Goal: Transaction & Acquisition: Purchase product/service

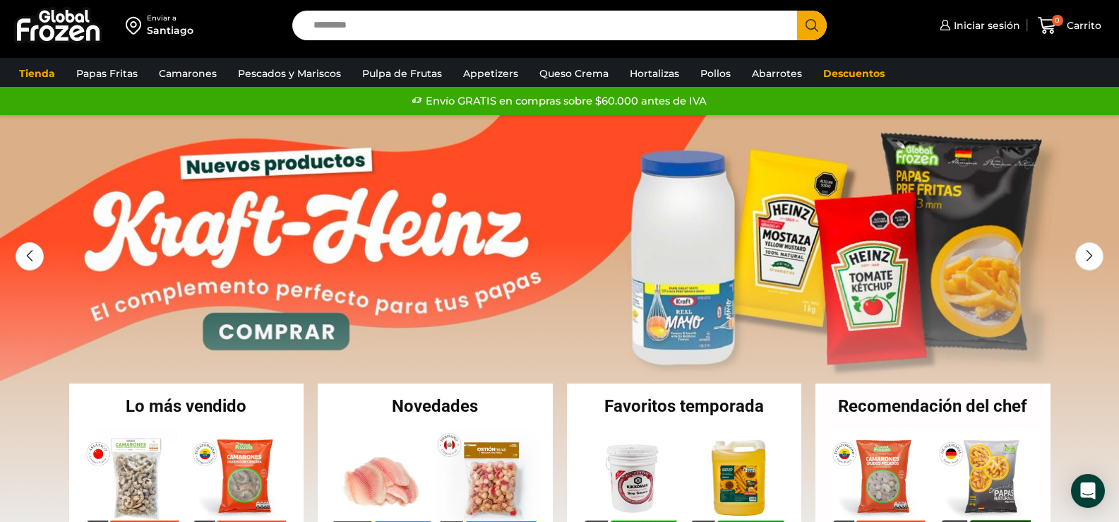
click at [356, 25] on input "Search input" at bounding box center [548, 26] width 484 height 30
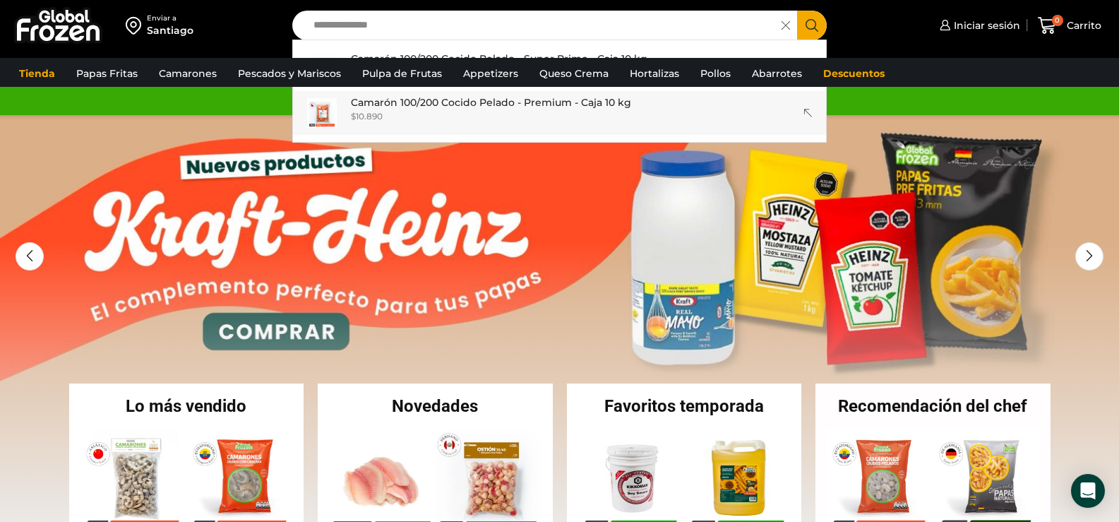
click at [486, 102] on p "Camarón 100/200 Cocido Pelado - Premium - Caja 10 kg" at bounding box center [491, 103] width 280 height 16
type input "**********"
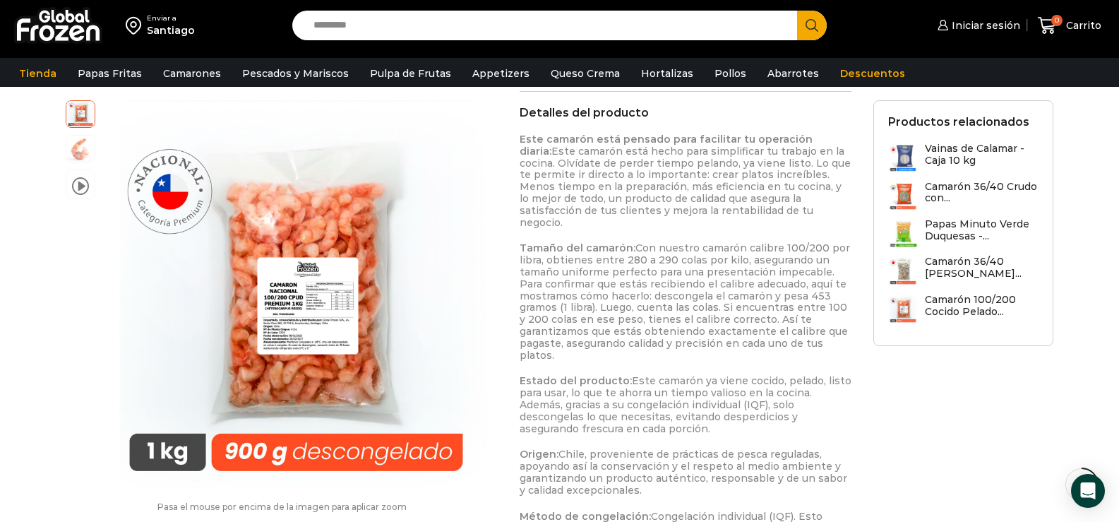
scroll to position [635, 0]
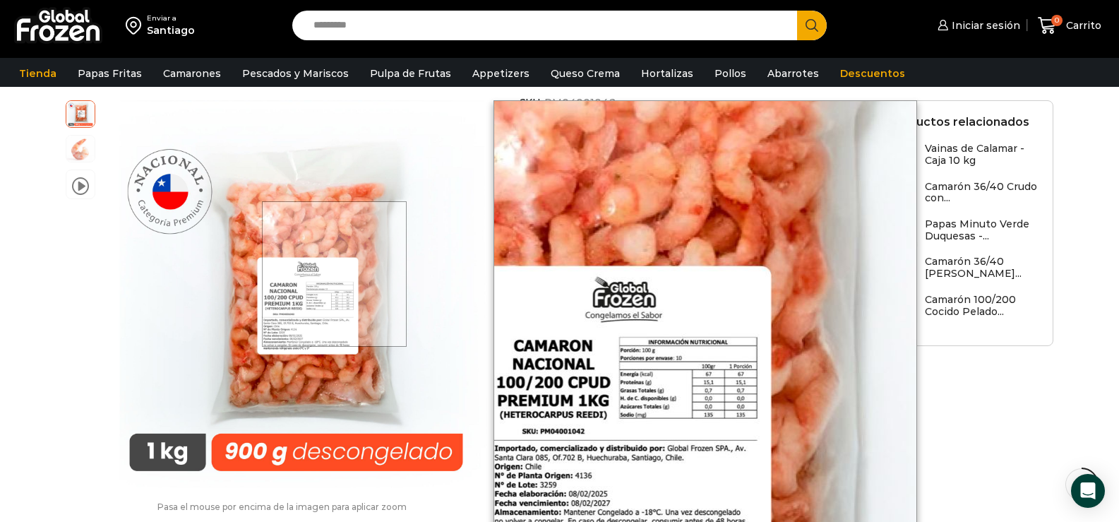
click at [335, 273] on div at bounding box center [334, 273] width 145 height 145
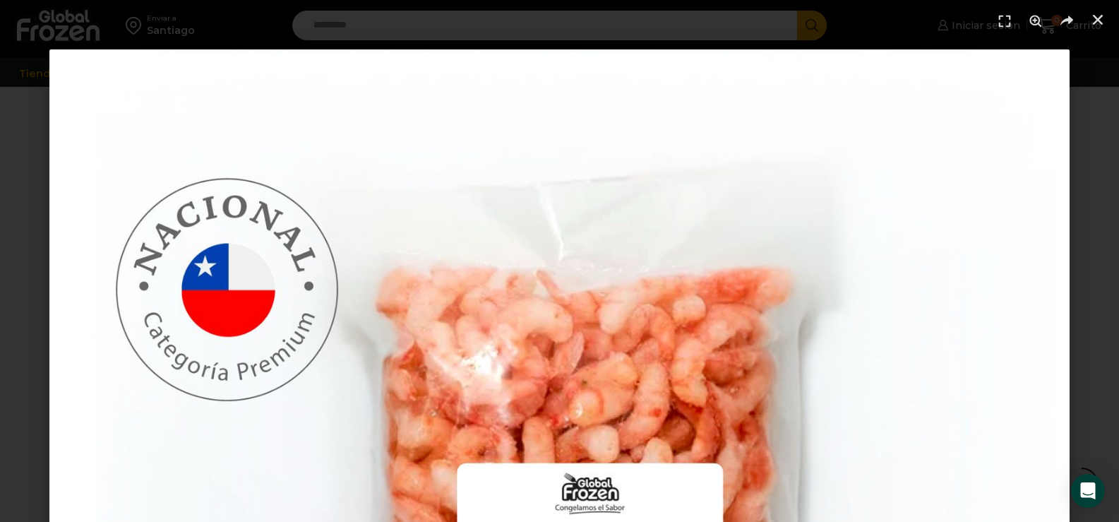
scroll to position [988, 0]
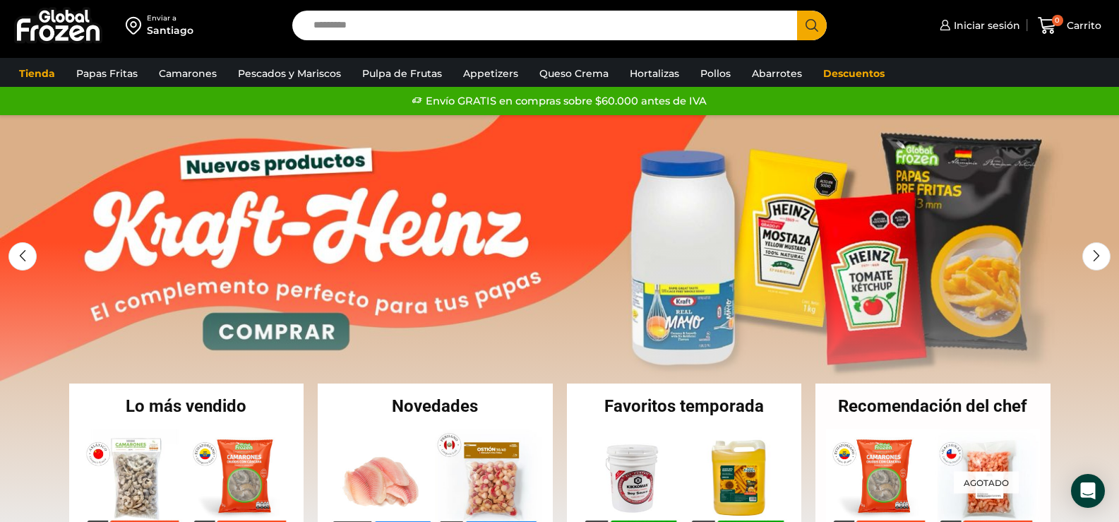
scroll to position [282, 0]
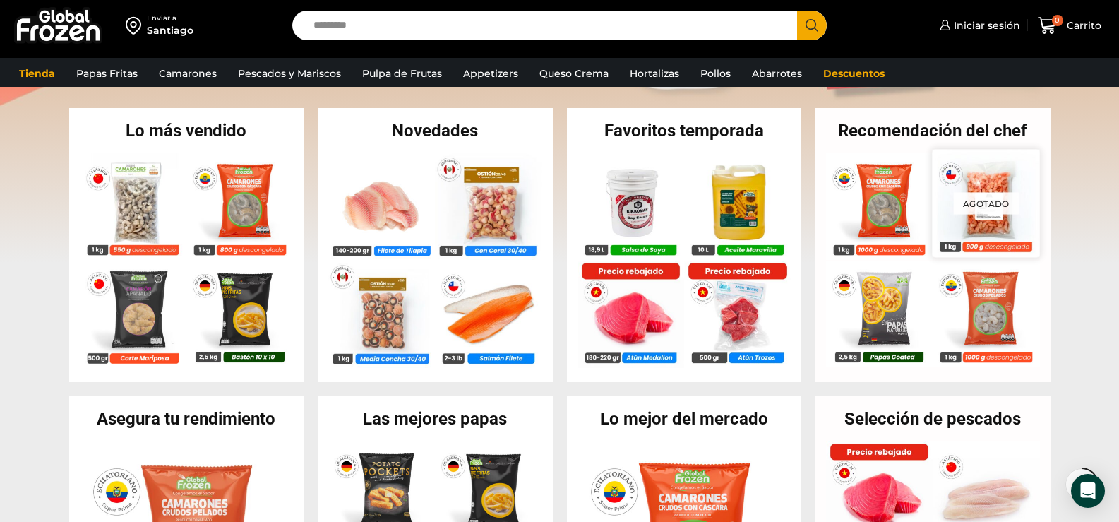
click at [988, 210] on p "Agotado" at bounding box center [987, 203] width 66 height 22
click at [950, 208] on img at bounding box center [986, 202] width 107 height 107
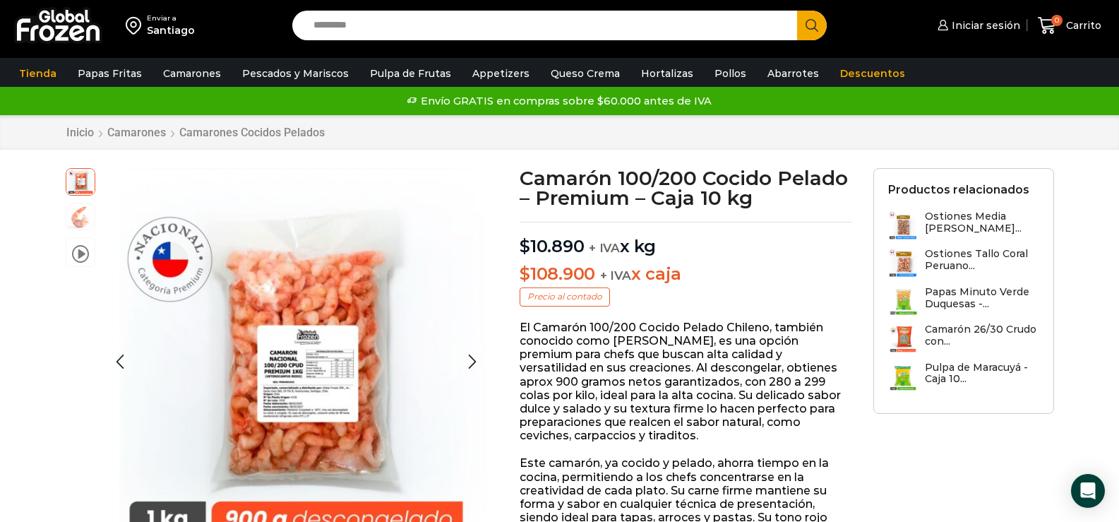
click at [85, 187] on img at bounding box center [80, 181] width 28 height 28
click at [997, 24] on span "Iniciar sesión" at bounding box center [984, 25] width 72 height 14
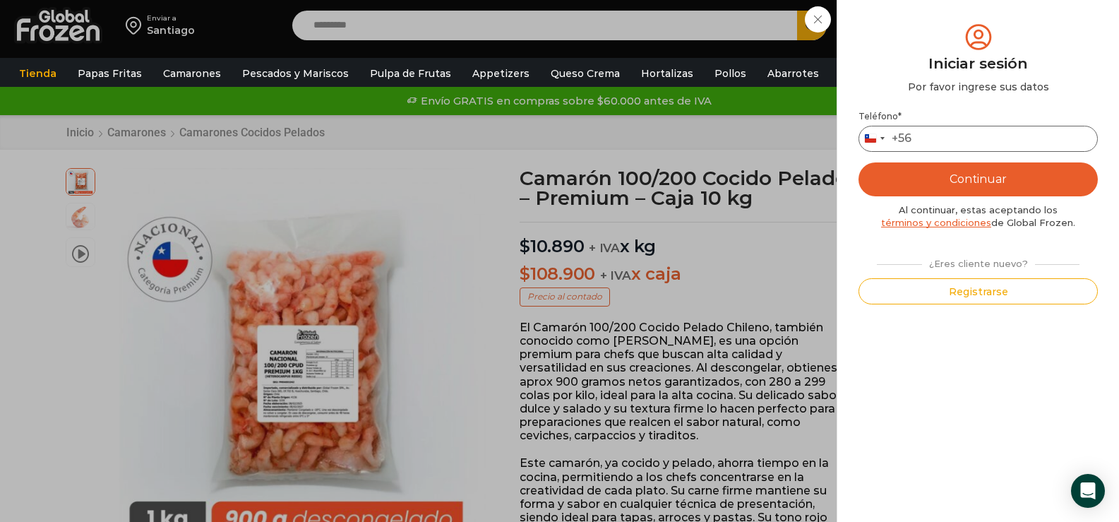
click at [926, 139] on input "Teléfono *" at bounding box center [978, 139] width 239 height 26
type input "*********"
click at [986, 178] on button "Continuar" at bounding box center [978, 179] width 239 height 34
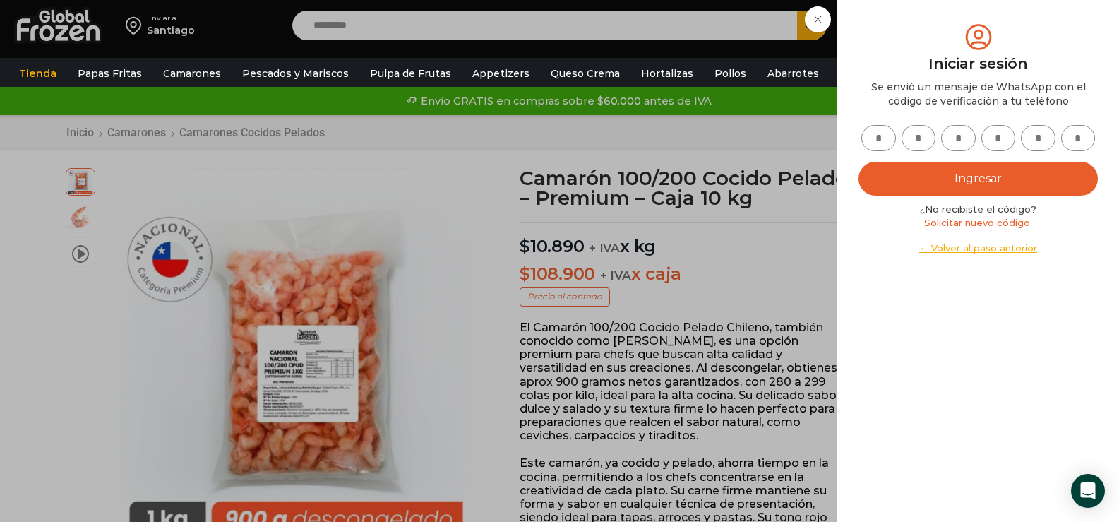
click at [883, 136] on input "text" at bounding box center [878, 138] width 35 height 26
type input "*"
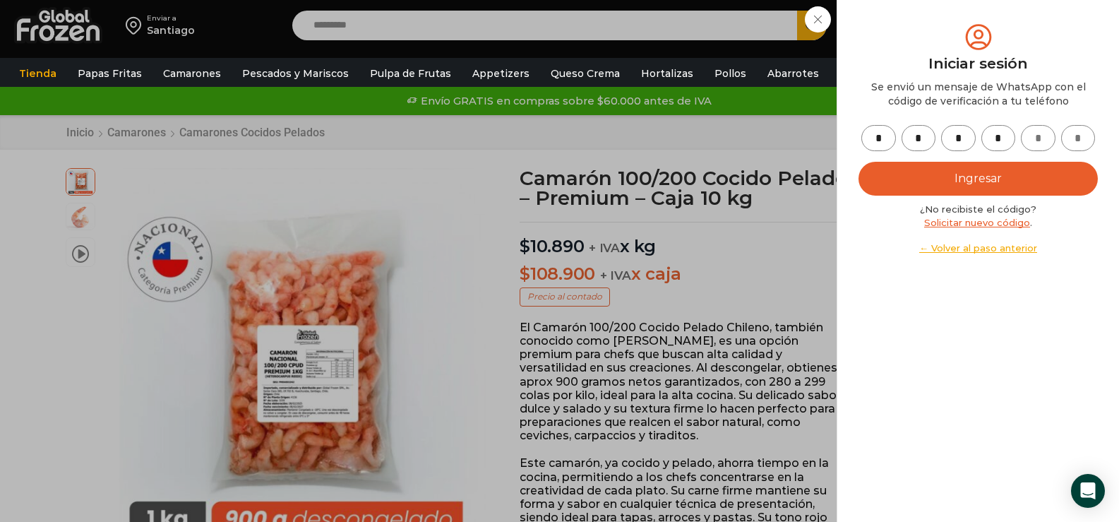
type input "*"
click at [982, 172] on button "Ingresar" at bounding box center [978, 179] width 239 height 34
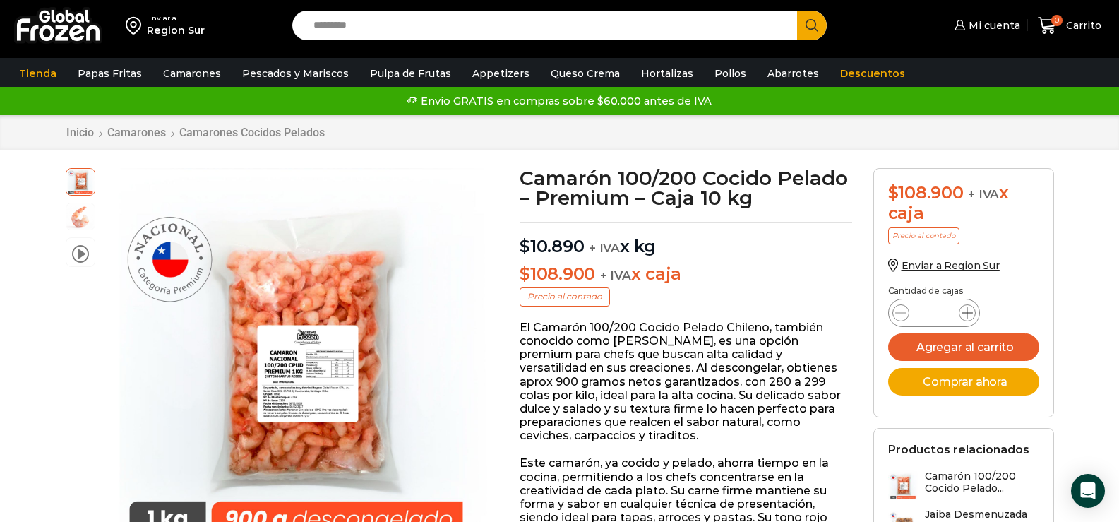
click at [969, 314] on icon at bounding box center [967, 312] width 11 height 11
type input "*"
click at [941, 344] on button "Agregar al carrito" at bounding box center [963, 347] width 151 height 28
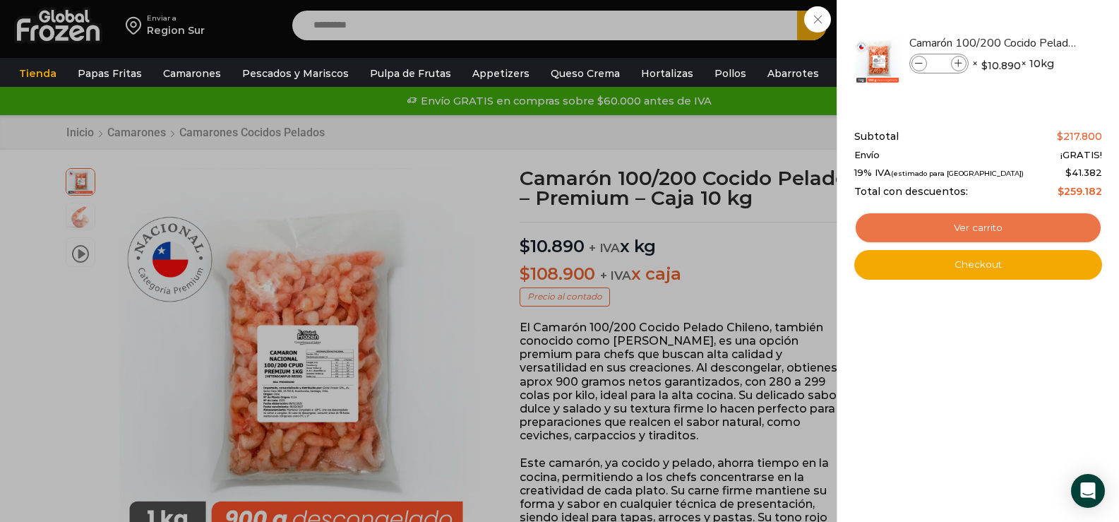
click at [991, 223] on link "Ver carrito" at bounding box center [978, 228] width 248 height 32
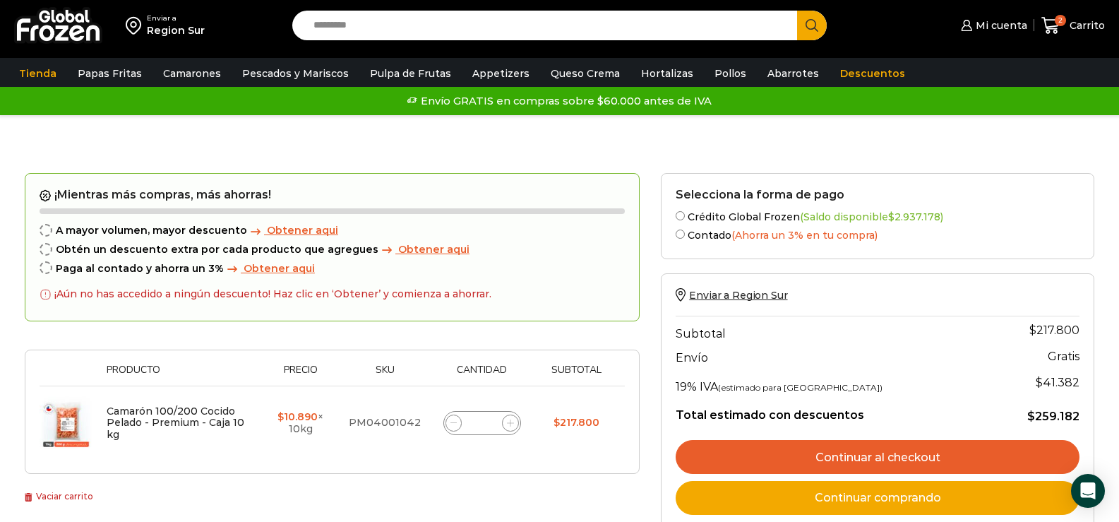
click at [379, 26] on input "Search input" at bounding box center [548, 26] width 484 height 30
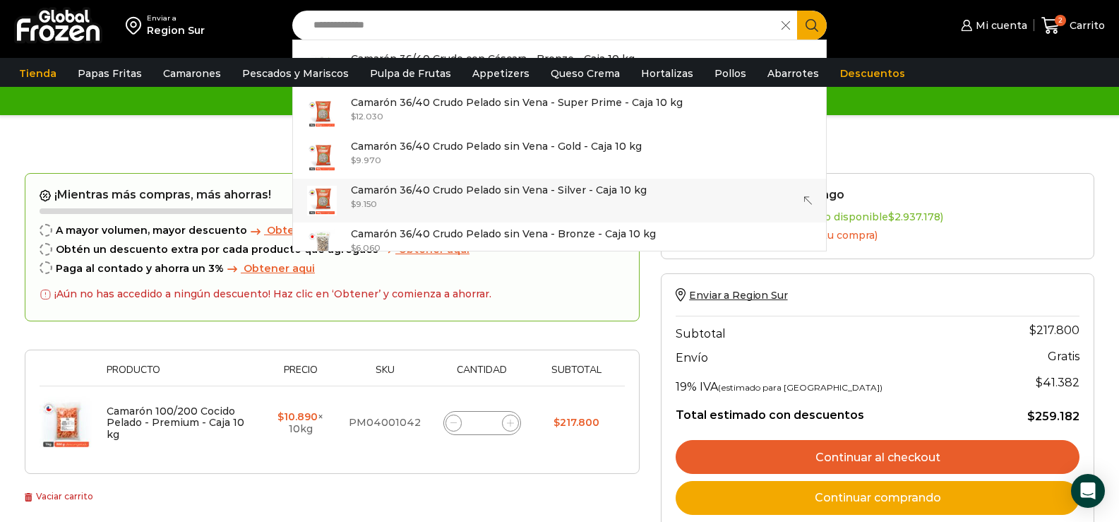
click at [453, 187] on p "Camarón 36/40 Crudo Pelado sin Vena - Silver - Caja 10 kg" at bounding box center [499, 190] width 296 height 16
type input "**********"
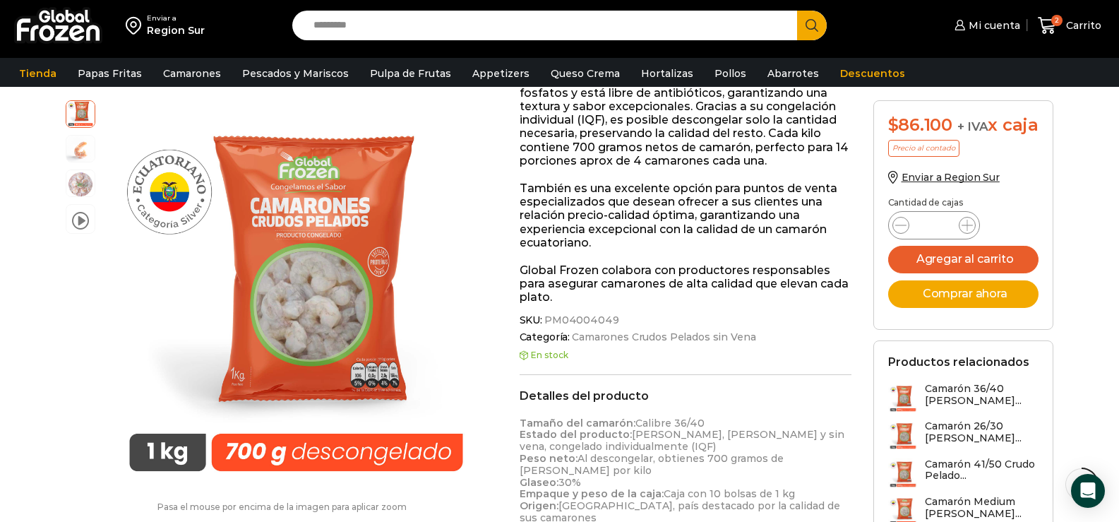
scroll to position [1, 0]
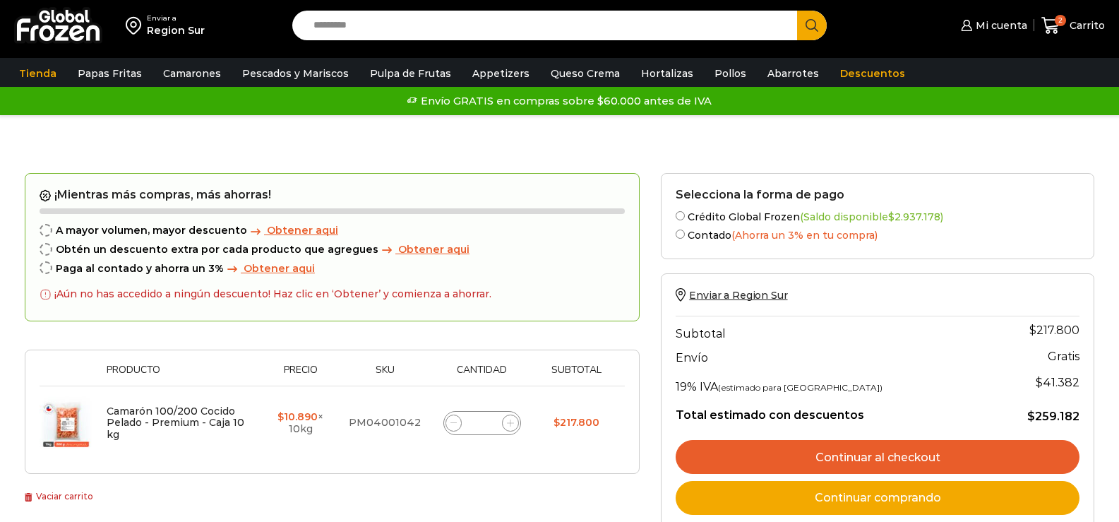
click at [362, 28] on input "Search input" at bounding box center [548, 26] width 484 height 30
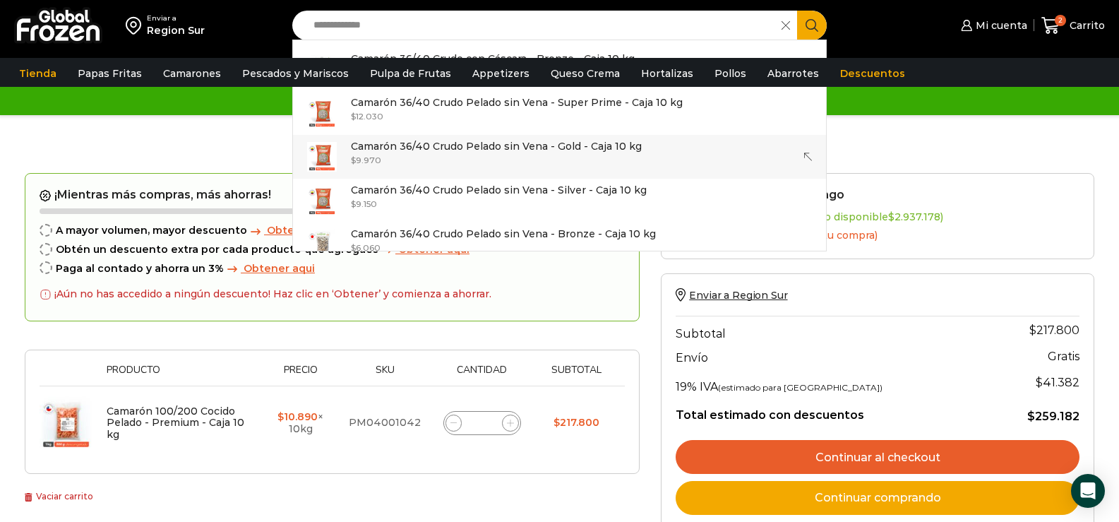
click at [529, 149] on p "Camarón 36/40 Crudo Pelado sin Vena - Gold - Caja 10 kg" at bounding box center [496, 146] width 291 height 16
type input "**********"
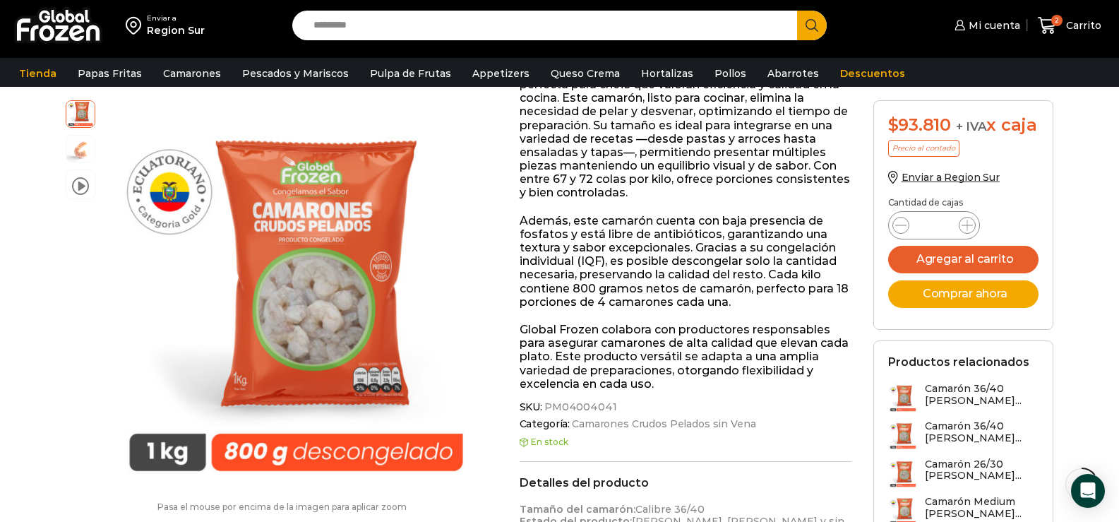
scroll to position [1, 0]
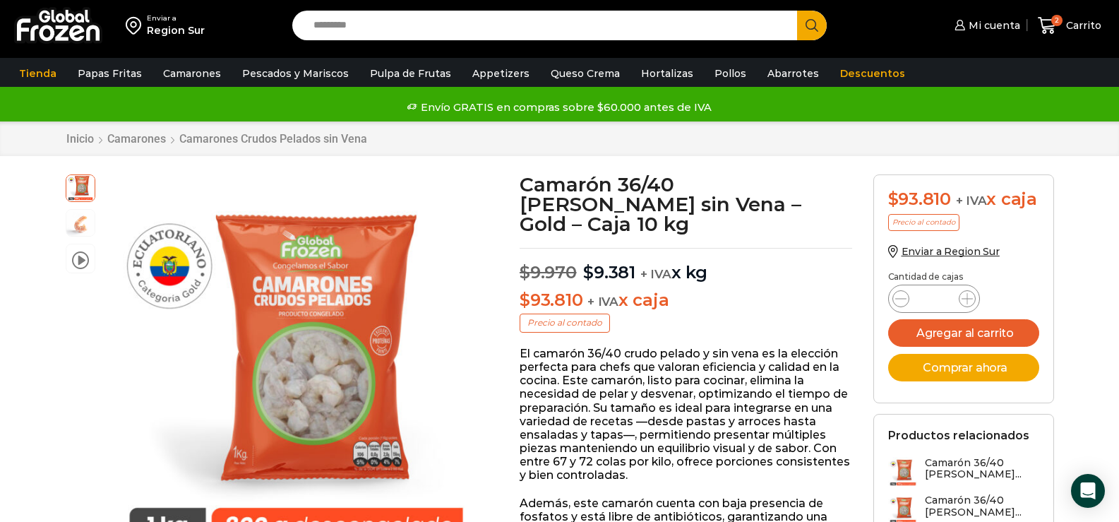
click at [366, 24] on input "Search input" at bounding box center [548, 26] width 484 height 30
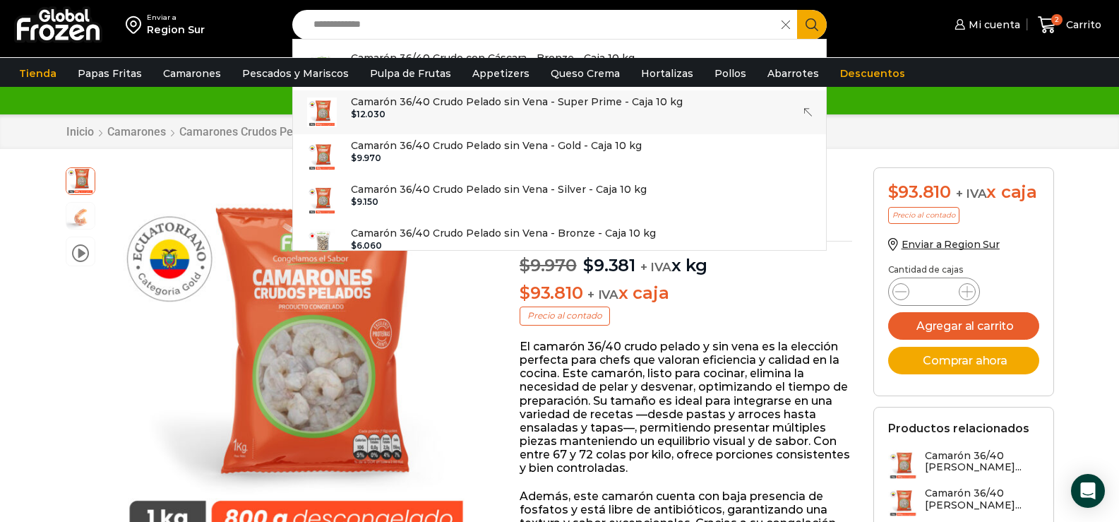
scroll to position [0, 0]
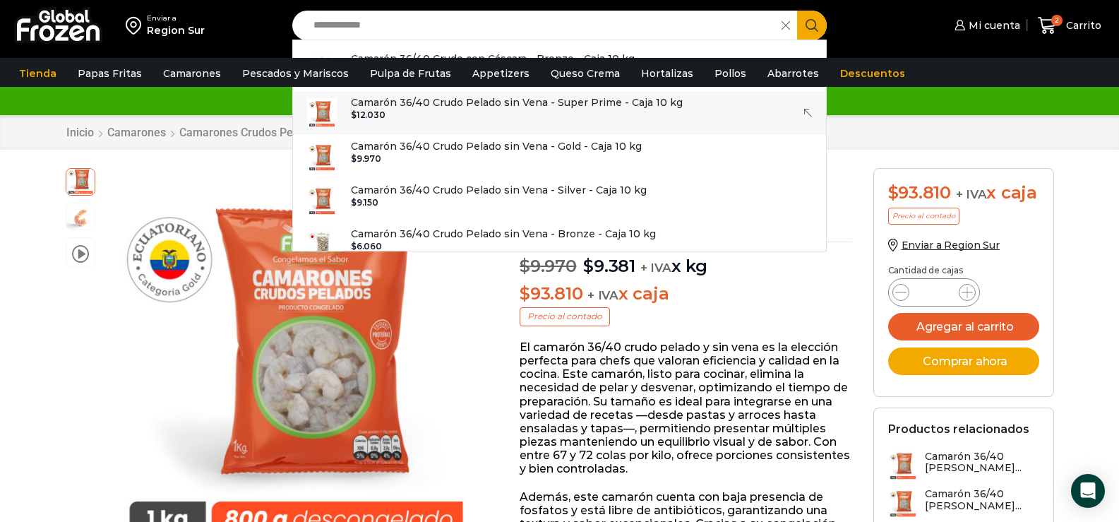
click at [501, 109] on p "Camarón 36/40 Crudo Pelado sin Vena - Super Prime - Caja 10 kg" at bounding box center [517, 103] width 332 height 16
type input "**********"
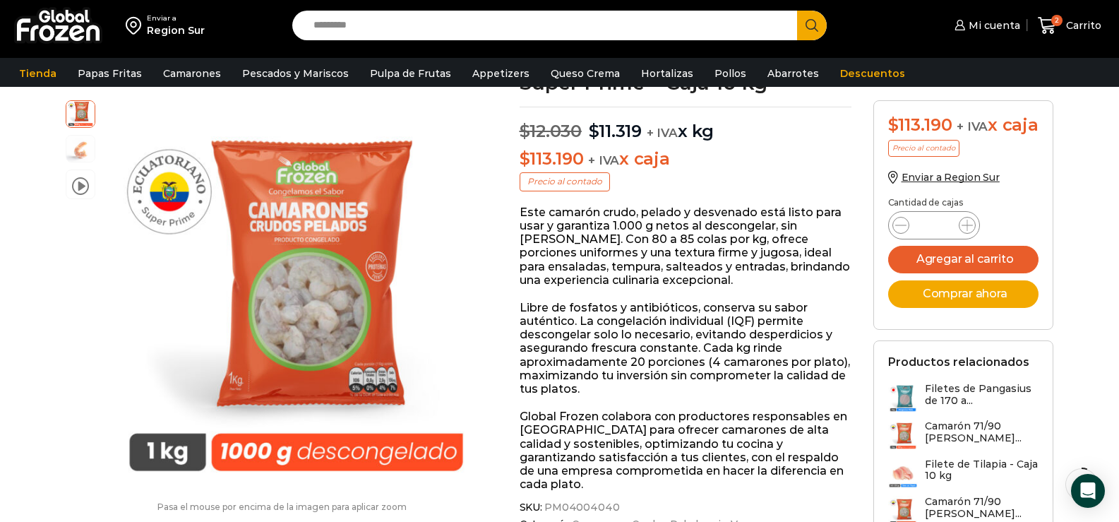
scroll to position [71, 0]
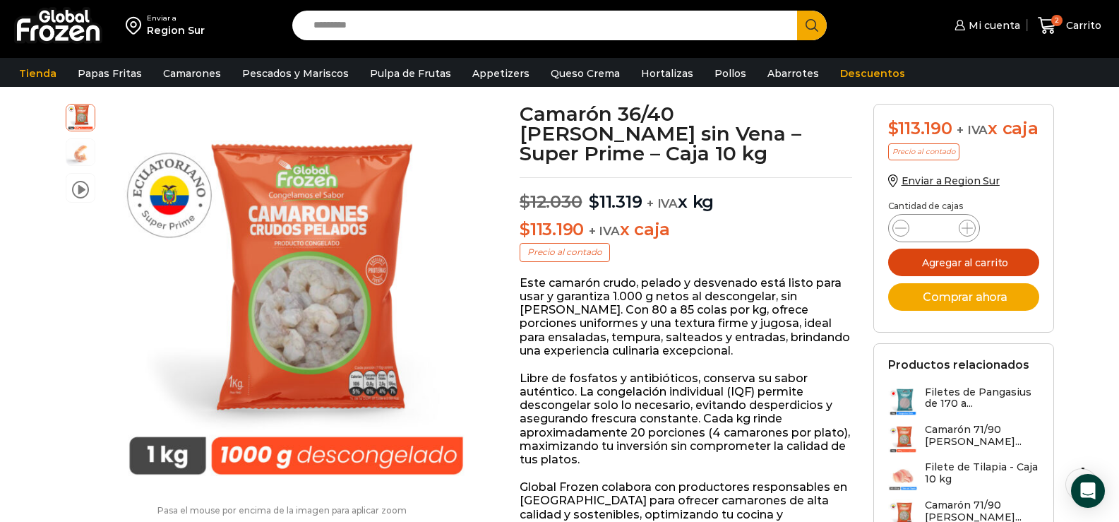
click at [970, 276] on button "Agregar al carrito" at bounding box center [963, 263] width 151 height 28
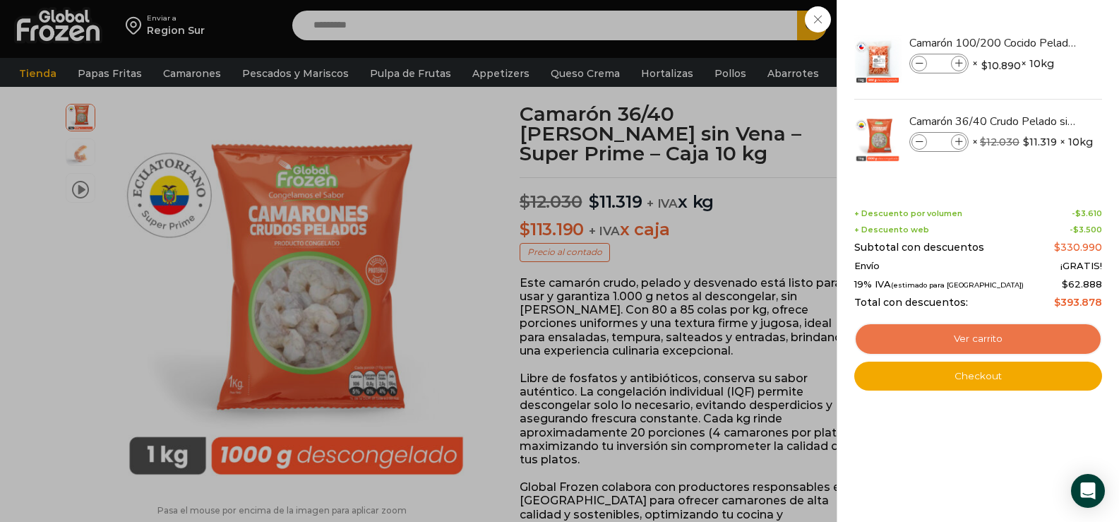
click at [985, 335] on link "Ver carrito" at bounding box center [978, 339] width 248 height 32
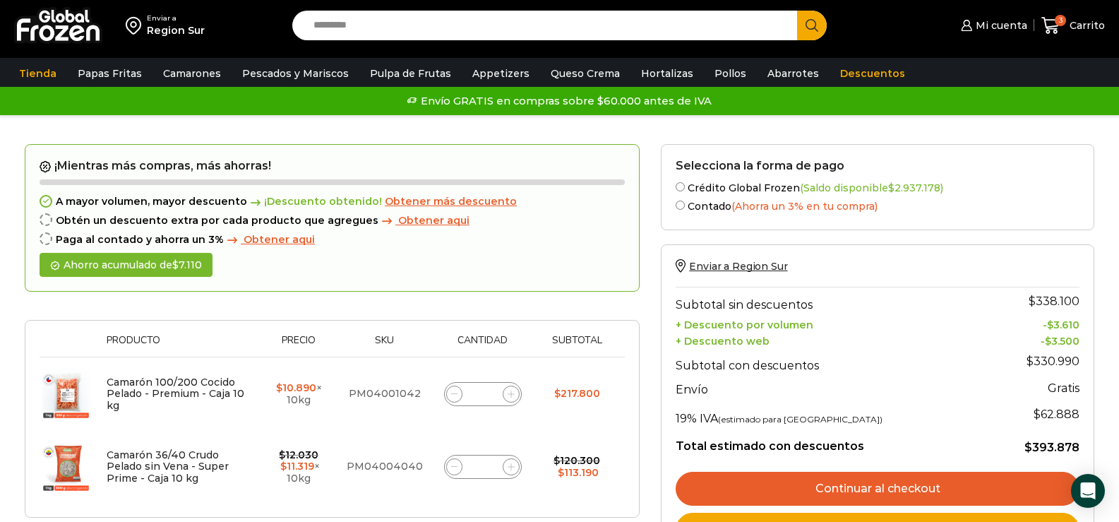
click at [510, 465] on icon at bounding box center [511, 466] width 6 height 6
type input "*"
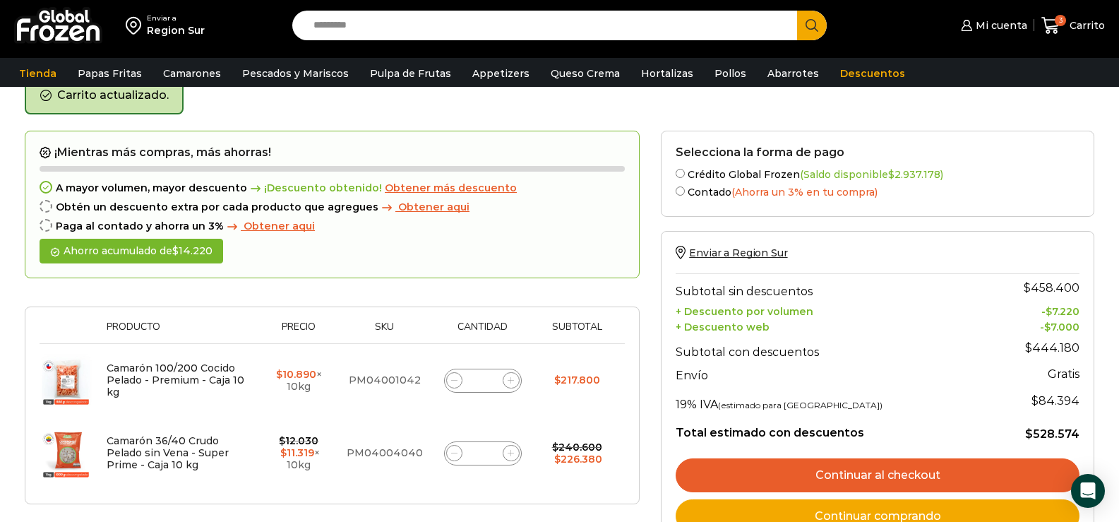
scroll to position [285, 0]
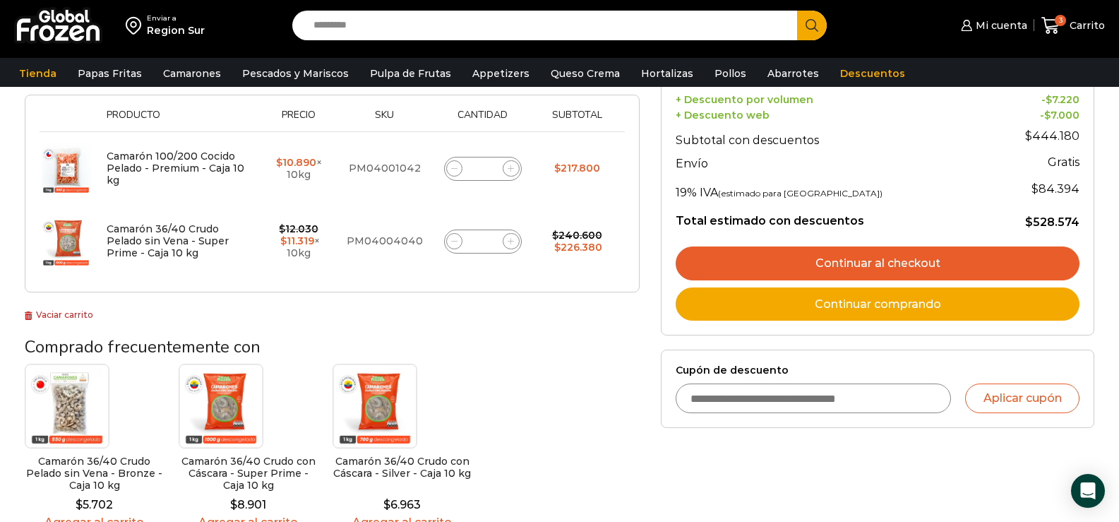
click at [887, 262] on link "Continuar al checkout" at bounding box center [878, 263] width 404 height 34
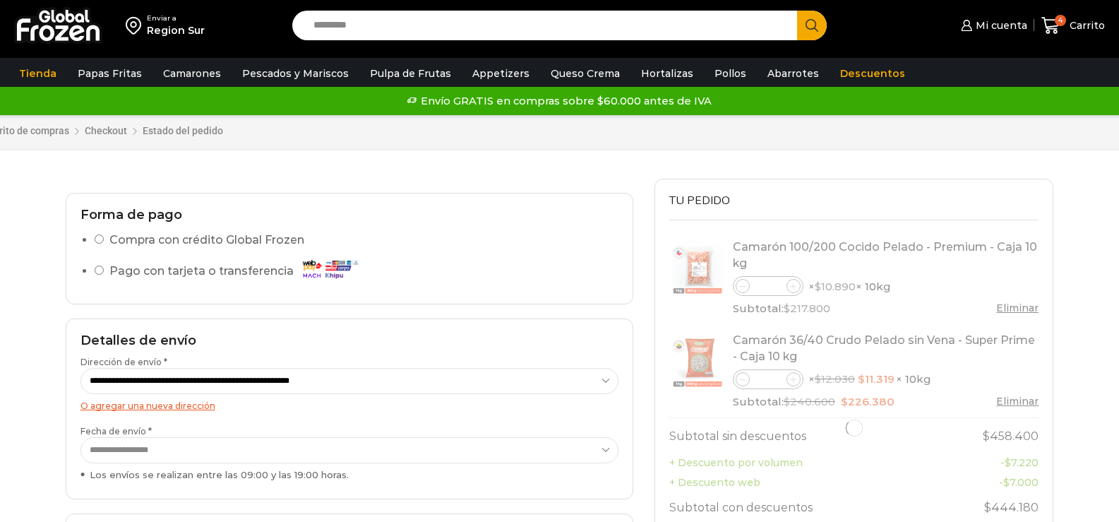
select select "*"
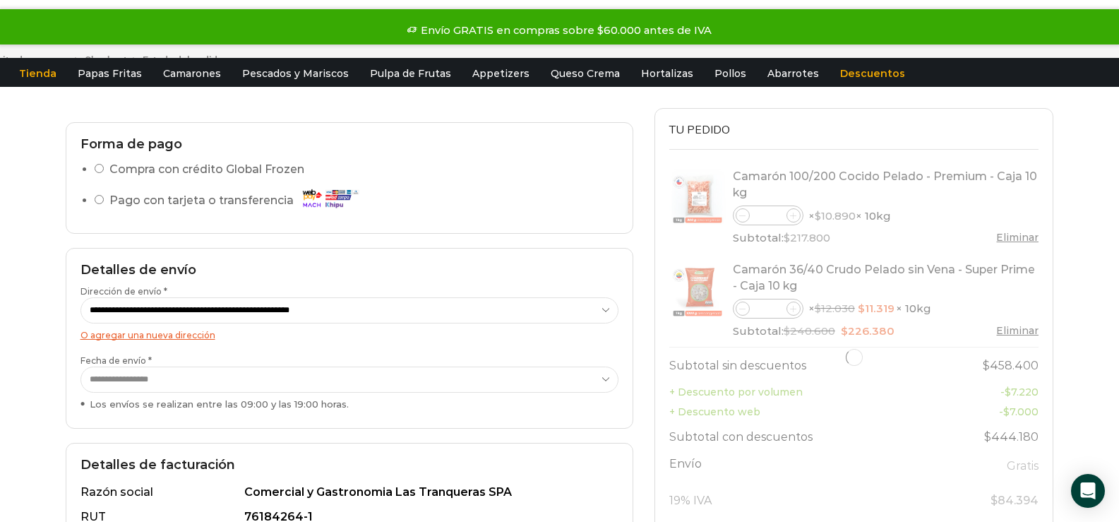
scroll to position [353, 0]
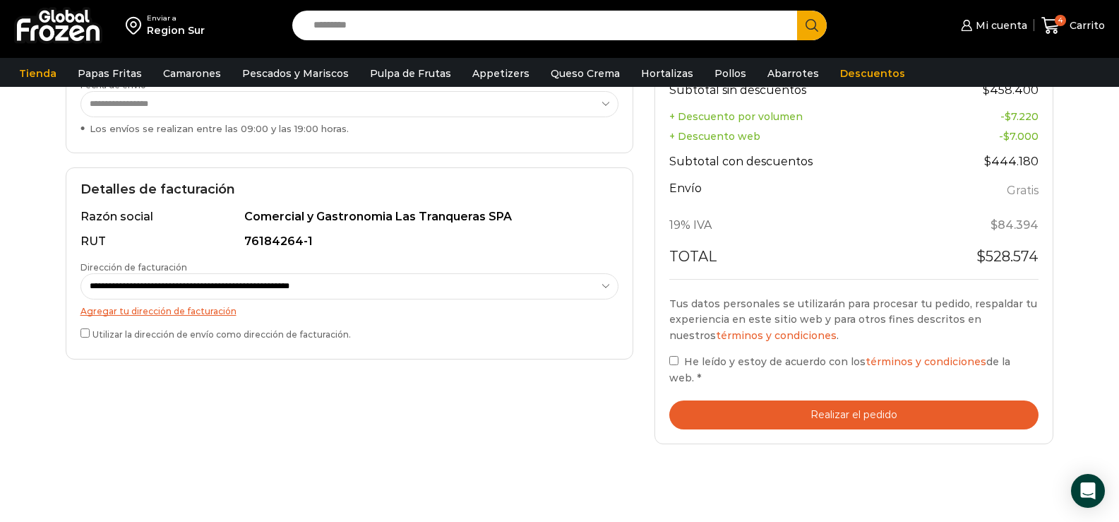
click at [842, 400] on button "Realizar el pedido" at bounding box center [854, 414] width 370 height 29
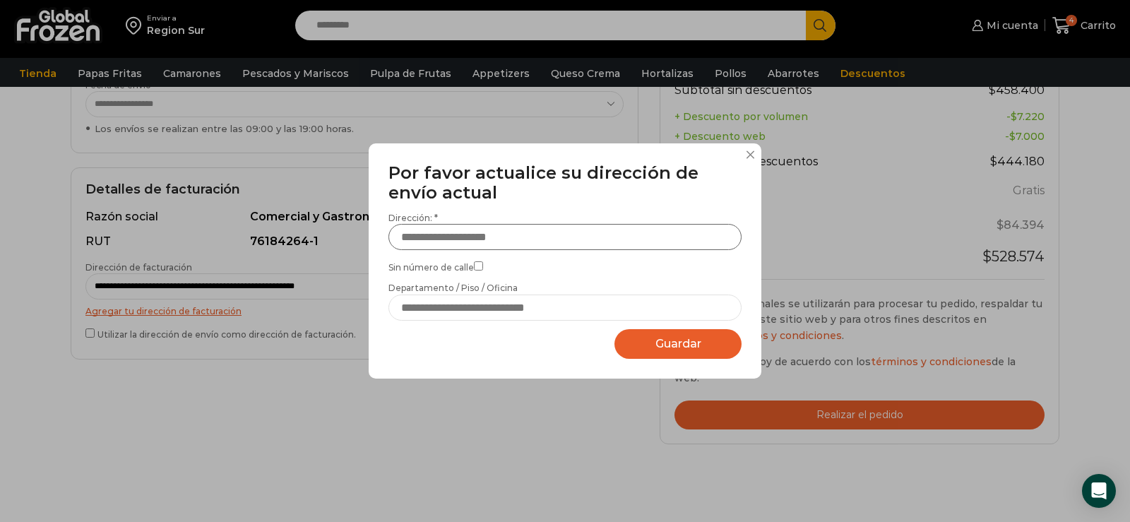
click at [556, 233] on input "Dirección: *" at bounding box center [564, 237] width 353 height 26
type input "**********"
click at [663, 339] on span "Guardar" at bounding box center [678, 343] width 46 height 13
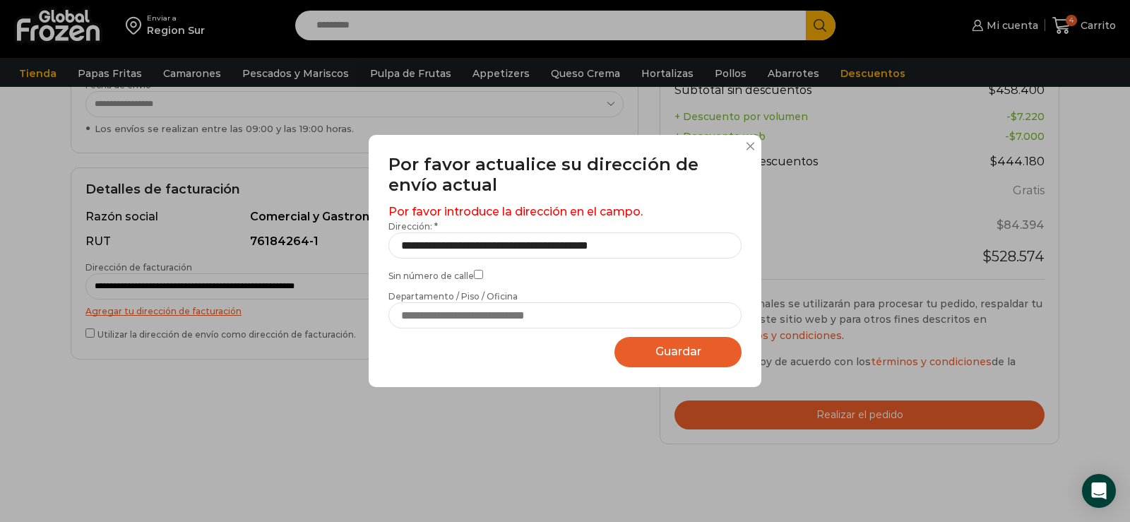
click at [673, 347] on span "Guardar" at bounding box center [678, 351] width 46 height 13
click at [675, 351] on span "Guardar" at bounding box center [678, 351] width 46 height 13
click at [750, 147] on button at bounding box center [750, 146] width 8 height 8
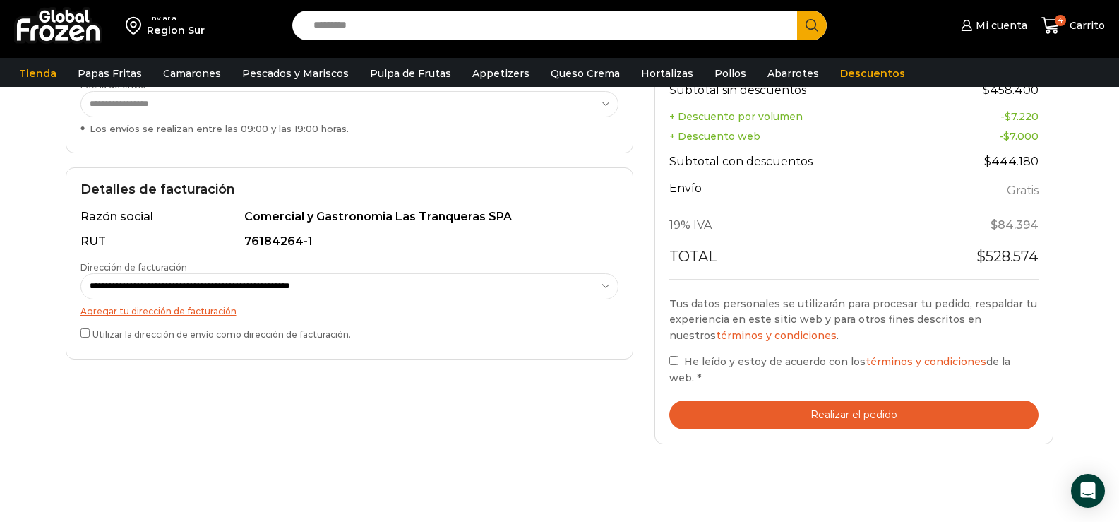
click at [851, 400] on button "Realizar el pedido" at bounding box center [854, 414] width 370 height 29
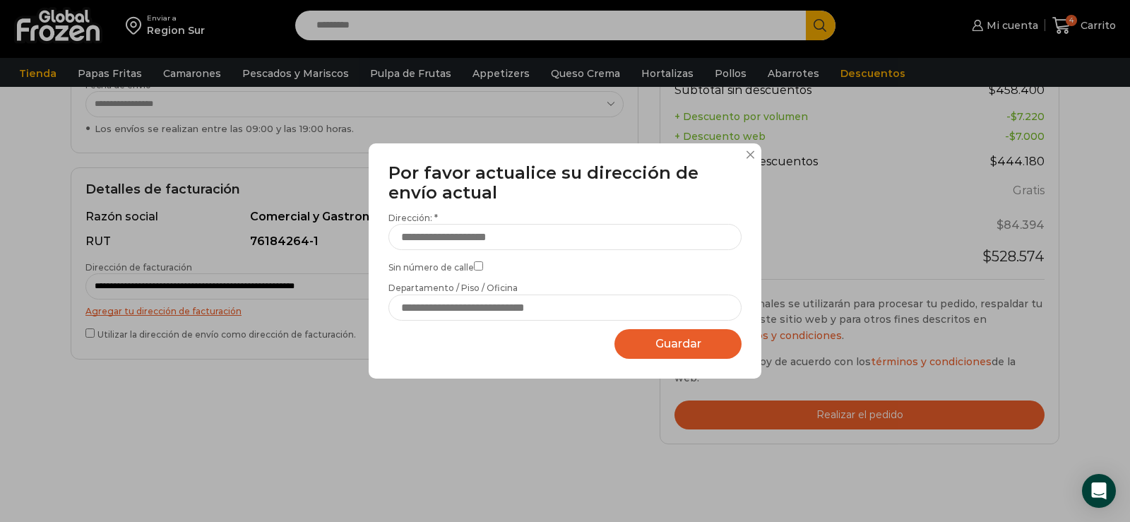
click at [750, 155] on button at bounding box center [750, 154] width 8 height 8
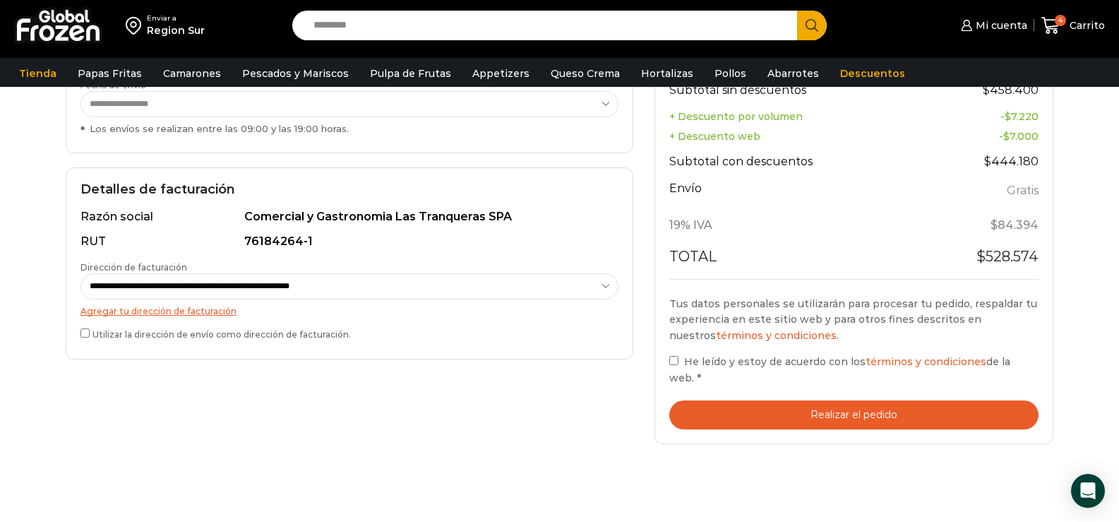
click at [849, 400] on button "Realizar el pedido" at bounding box center [854, 414] width 370 height 29
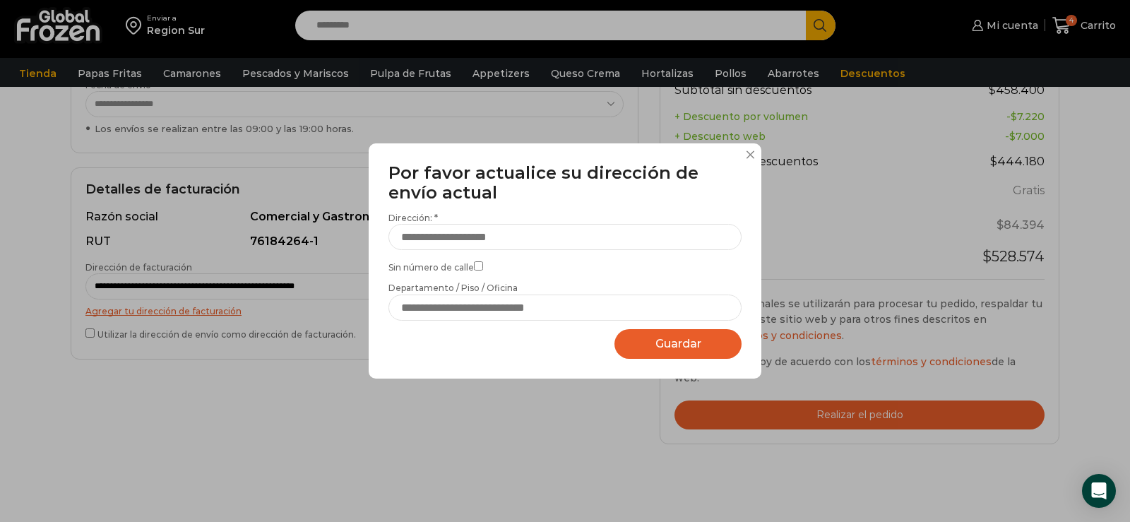
click at [664, 342] on span "Guardar" at bounding box center [678, 343] width 46 height 13
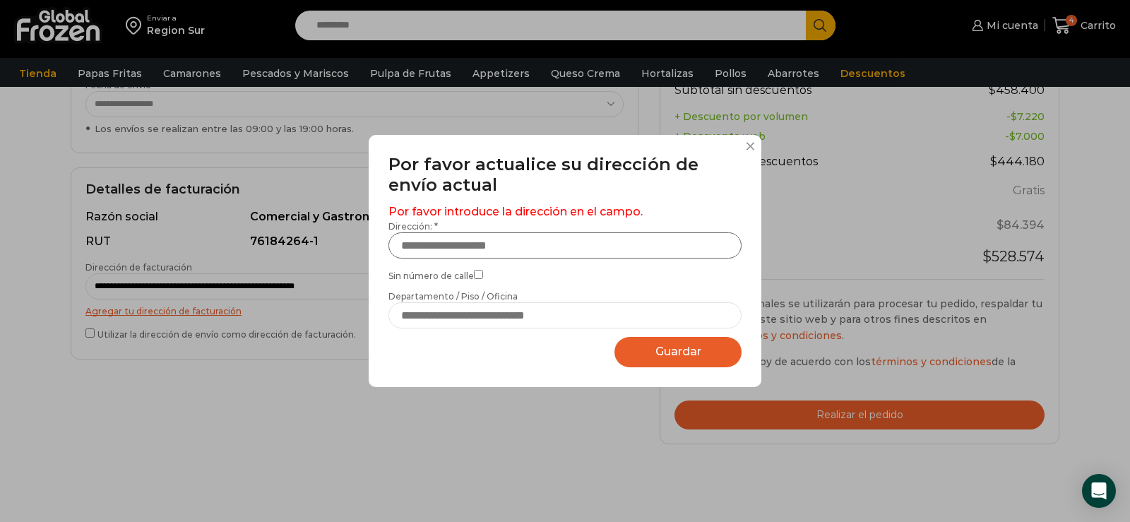
click at [479, 241] on input "Dirección: *" at bounding box center [564, 245] width 353 height 26
type input "**********"
click at [676, 352] on span "Guardar" at bounding box center [678, 351] width 46 height 13
click at [748, 144] on button at bounding box center [750, 146] width 8 height 8
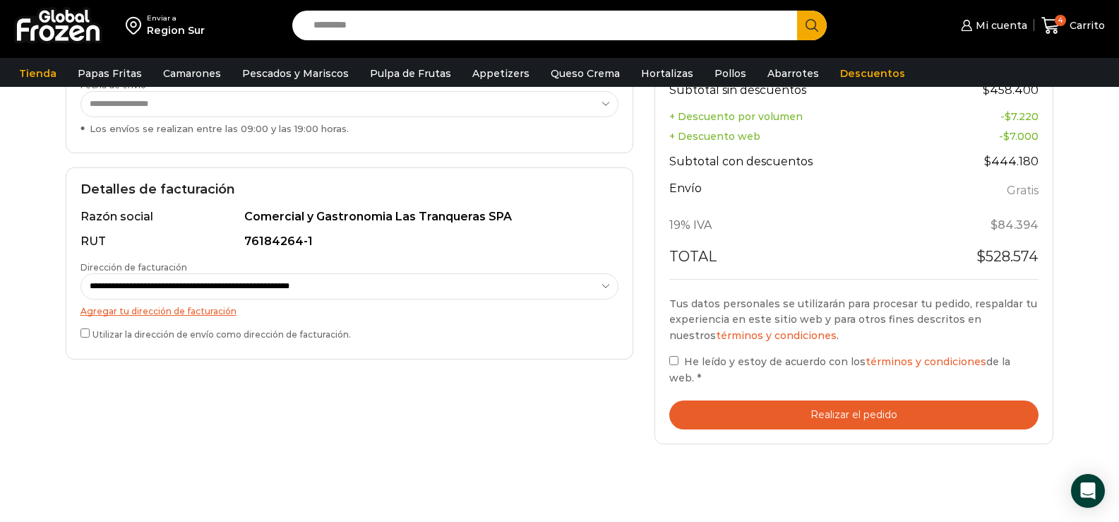
click at [848, 400] on button "Realizar el pedido" at bounding box center [854, 414] width 370 height 29
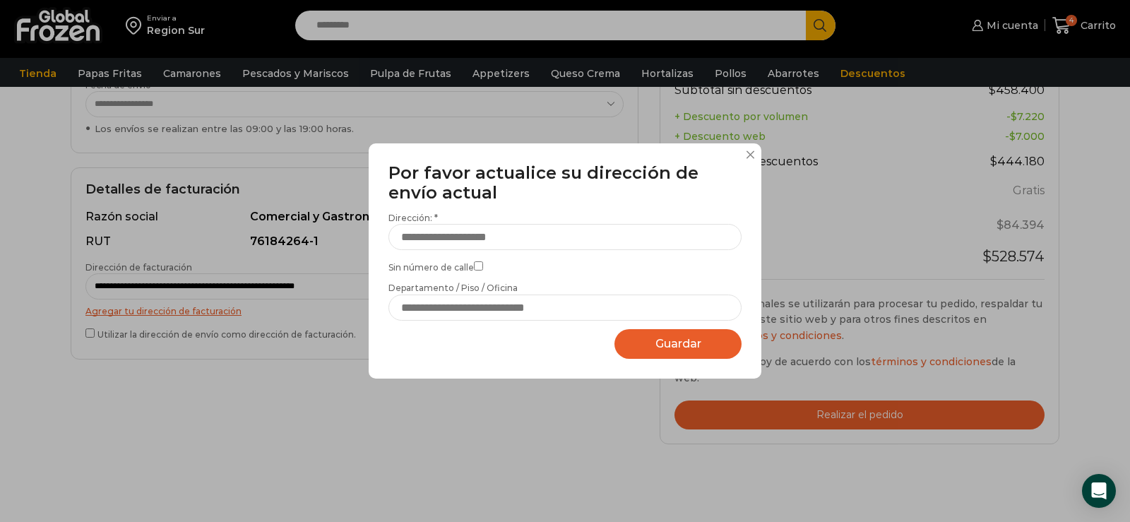
click at [862, 439] on div "**********" at bounding box center [565, 261] width 1130 height 522
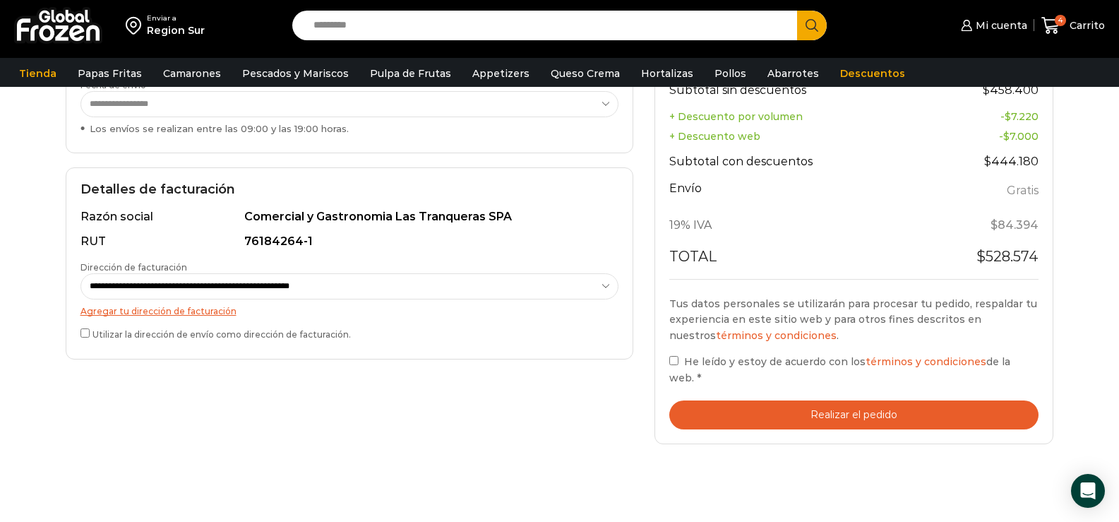
scroll to position [0, 0]
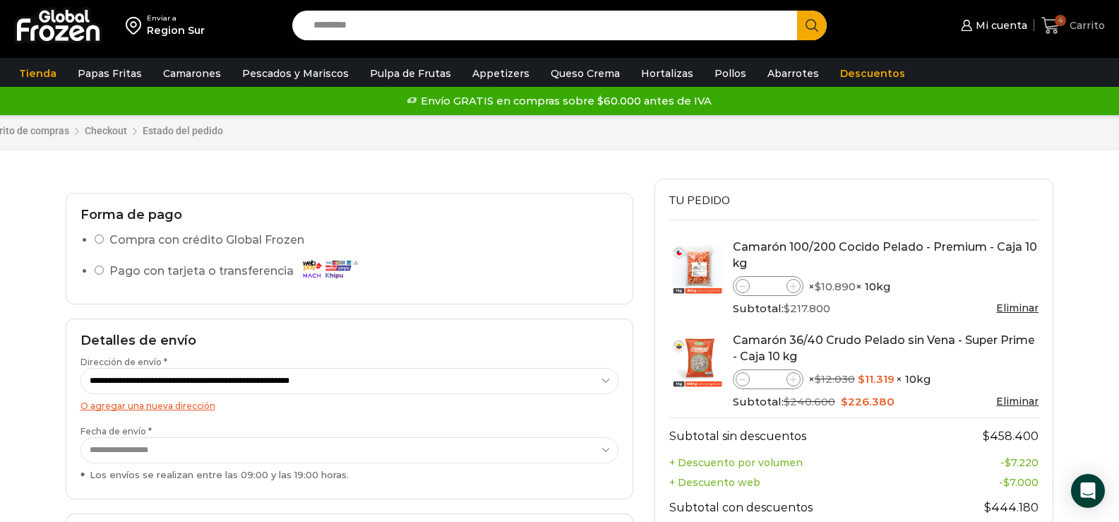
click at [1059, 20] on span "4" at bounding box center [1060, 20] width 11 height 11
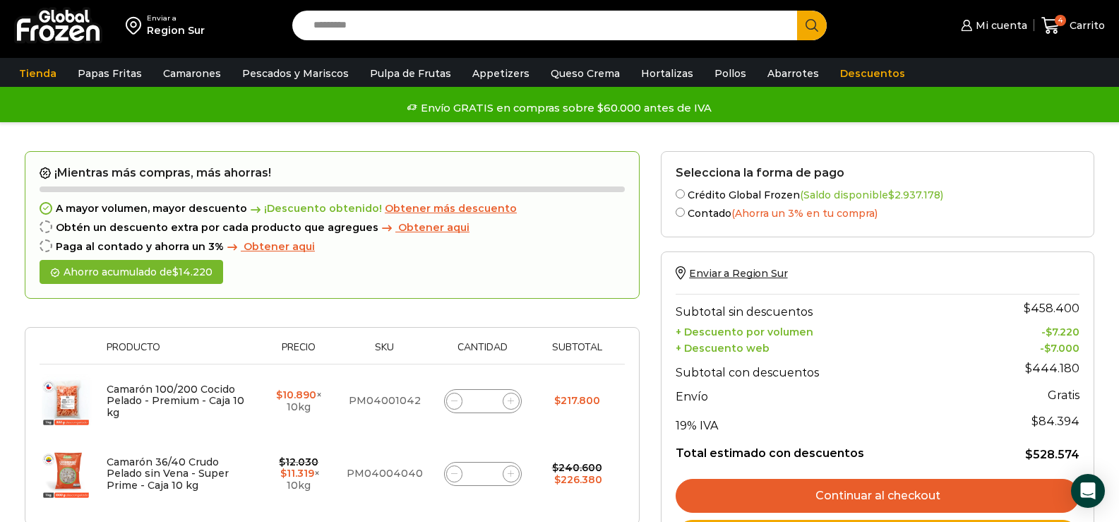
scroll to position [282, 0]
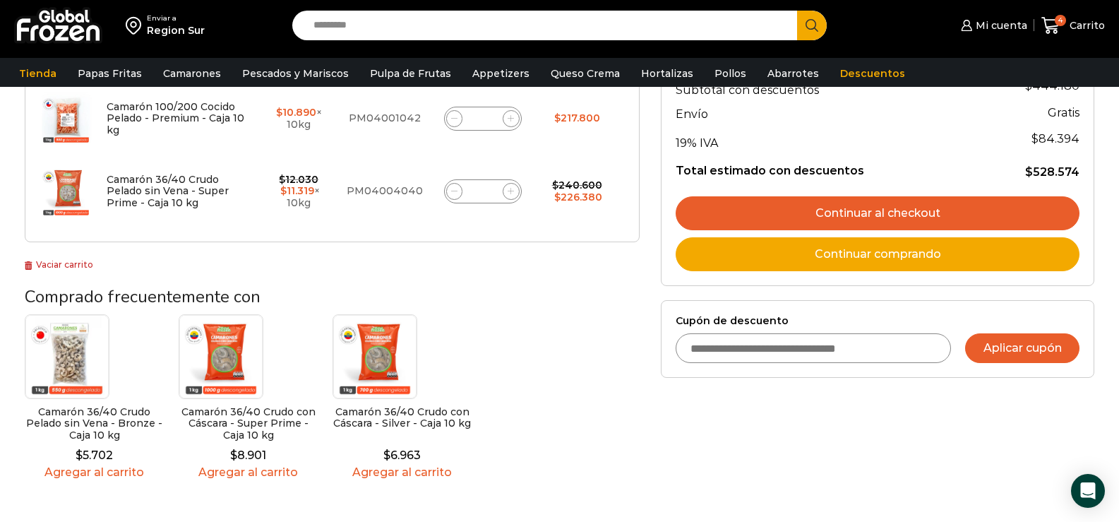
click at [1029, 348] on button "Aplicar cupón" at bounding box center [1022, 348] width 114 height 30
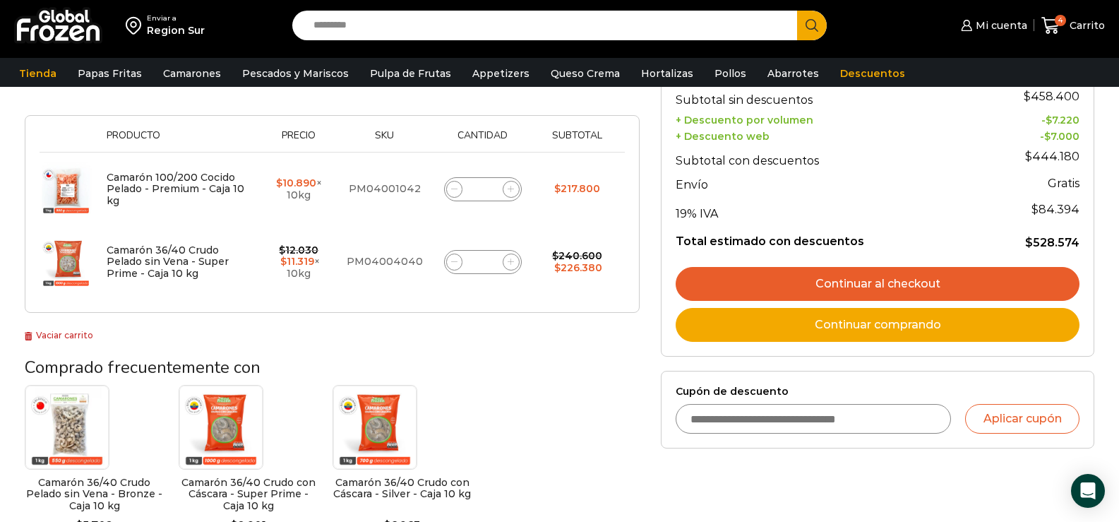
scroll to position [141, 0]
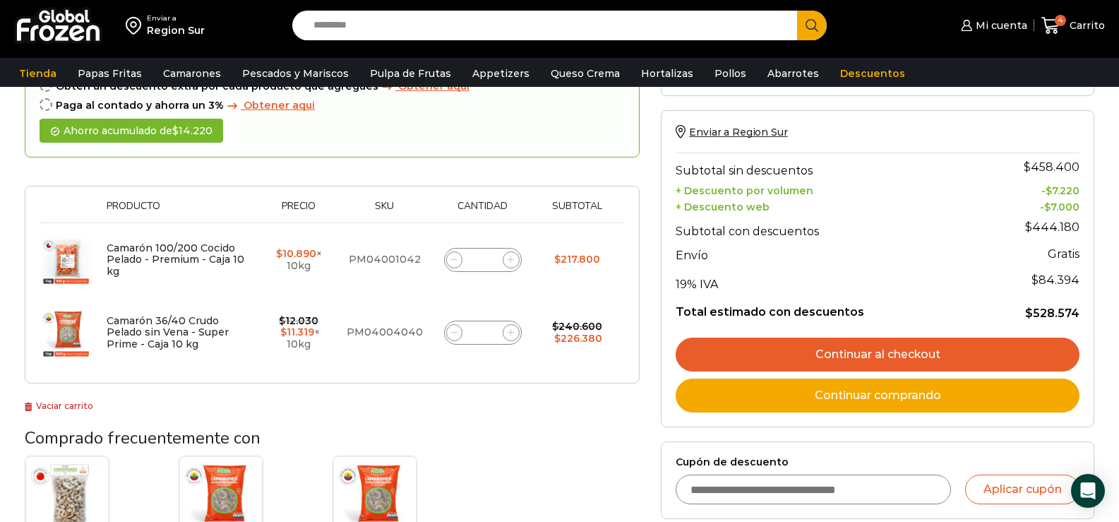
click at [854, 354] on link "Continuar al checkout" at bounding box center [878, 354] width 404 height 34
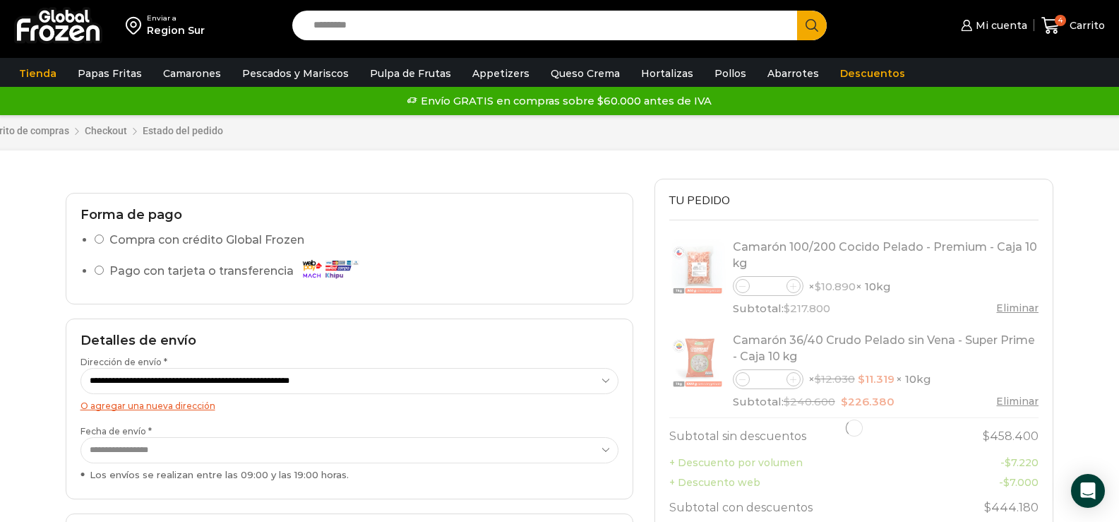
select select "*"
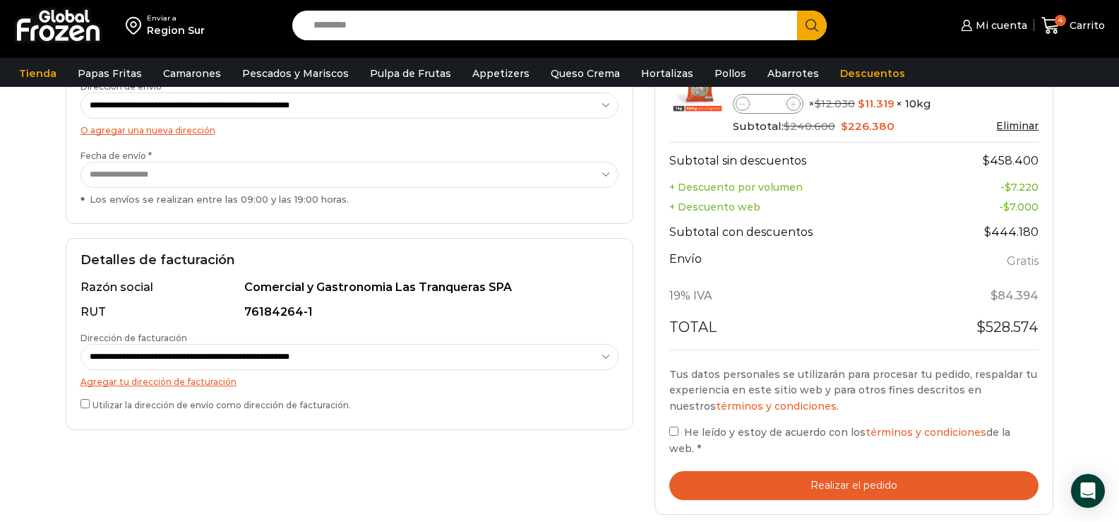
scroll to position [353, 0]
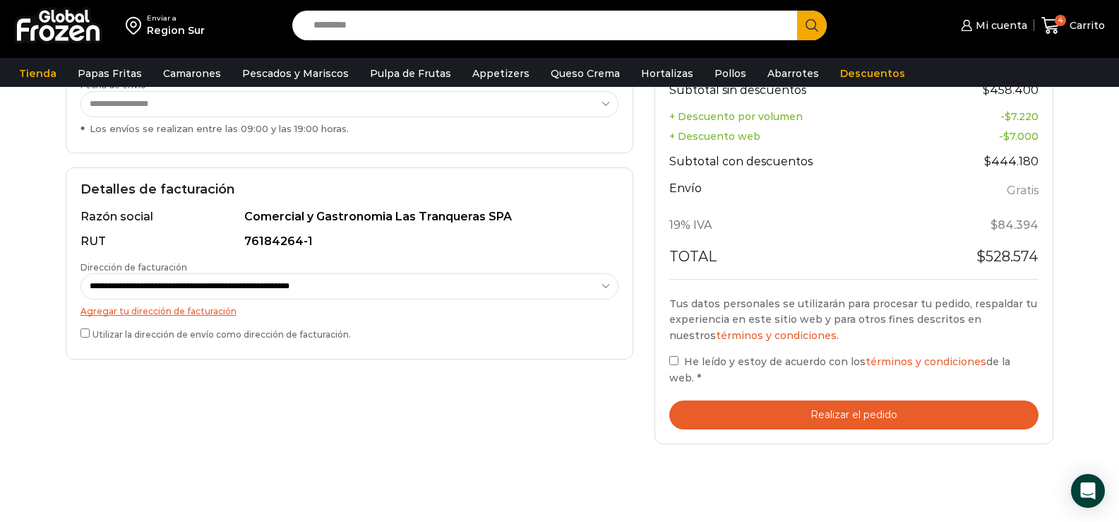
click at [849, 400] on button "Realizar el pedido" at bounding box center [854, 414] width 370 height 29
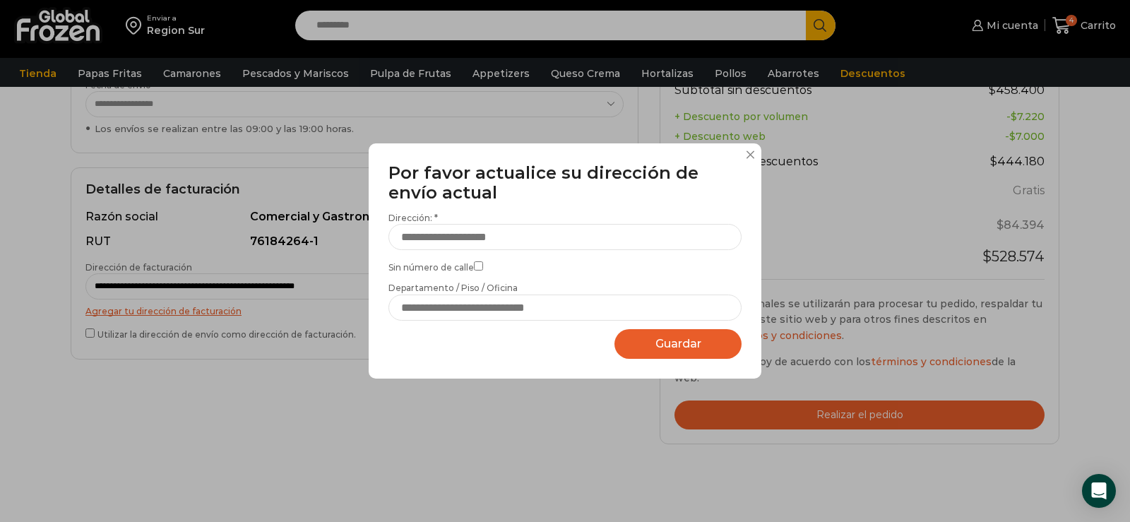
click at [677, 342] on span "Guardar" at bounding box center [678, 343] width 46 height 13
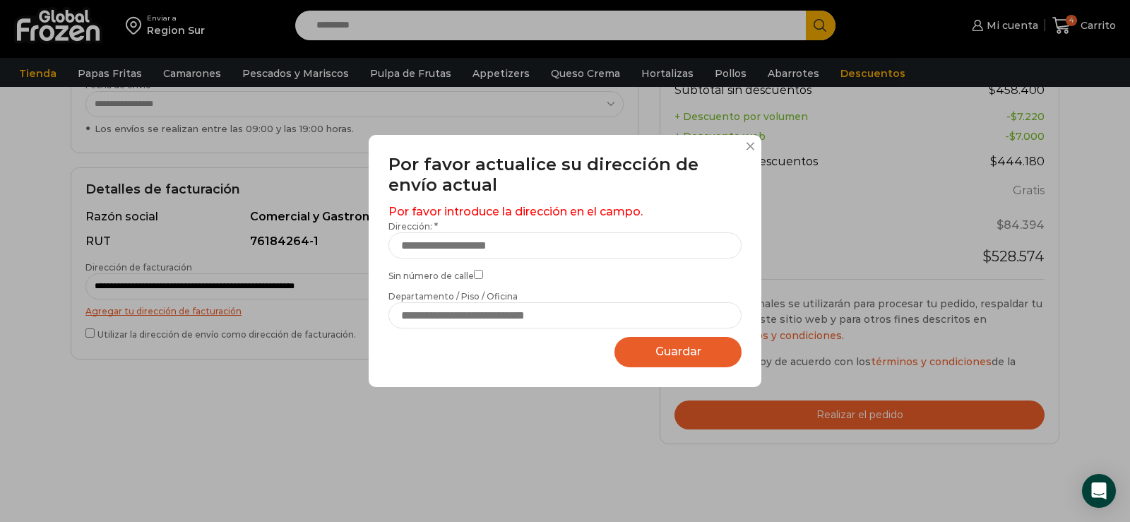
click at [750, 143] on button at bounding box center [750, 146] width 8 height 8
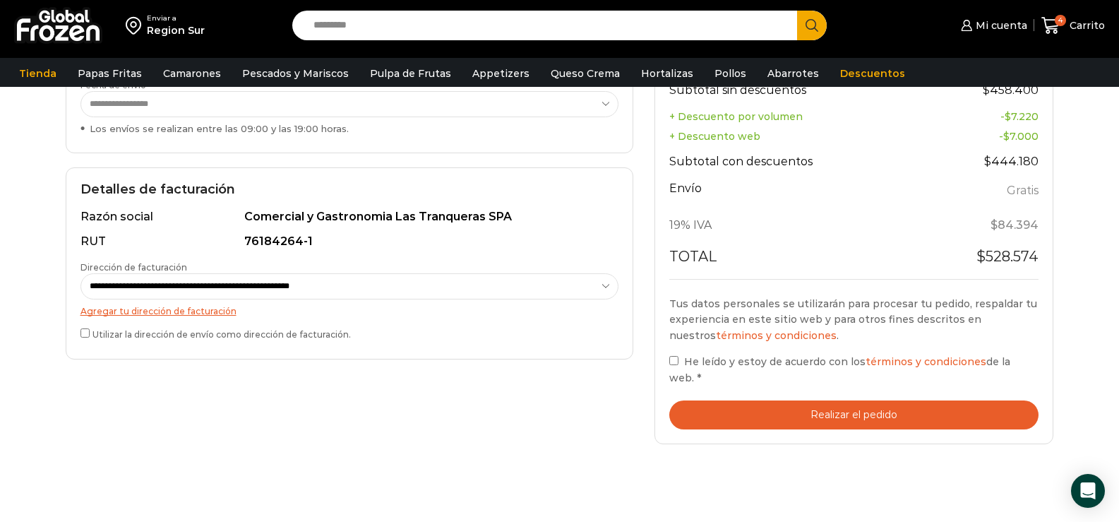
click at [833, 400] on button "Realizar el pedido" at bounding box center [854, 414] width 370 height 29
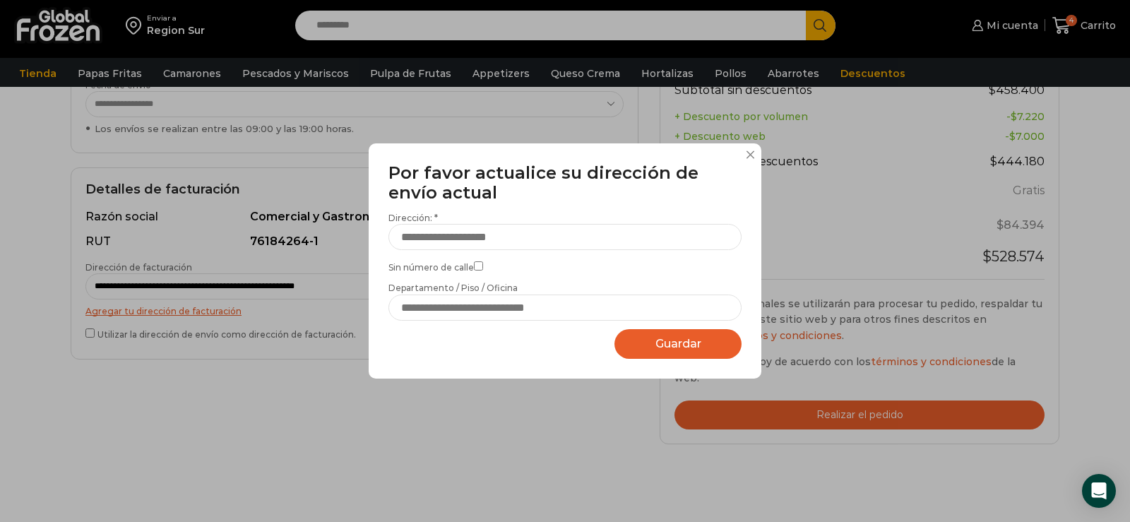
click at [748, 153] on button at bounding box center [750, 154] width 8 height 8
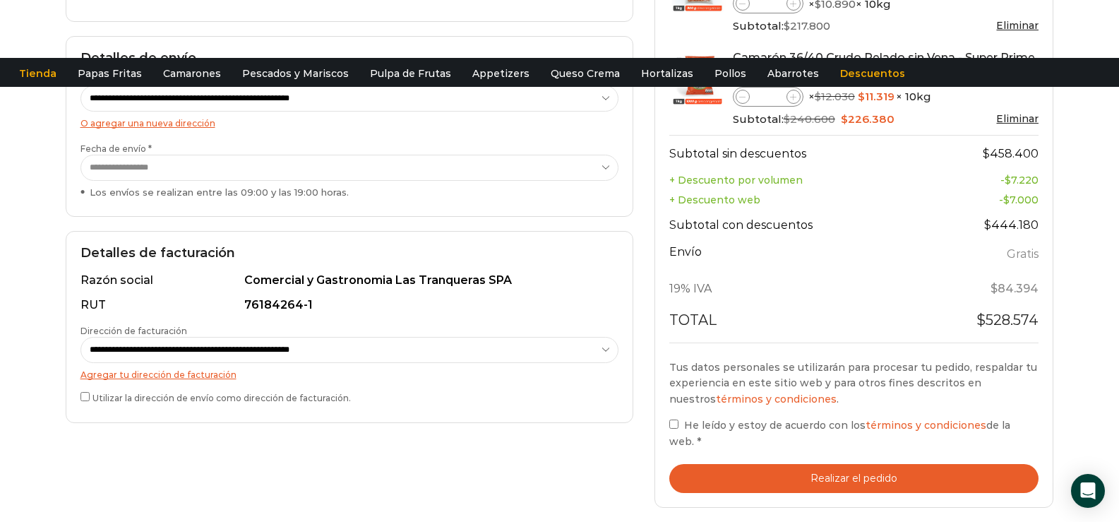
scroll to position [0, 0]
